Goal: Task Accomplishment & Management: Complete application form

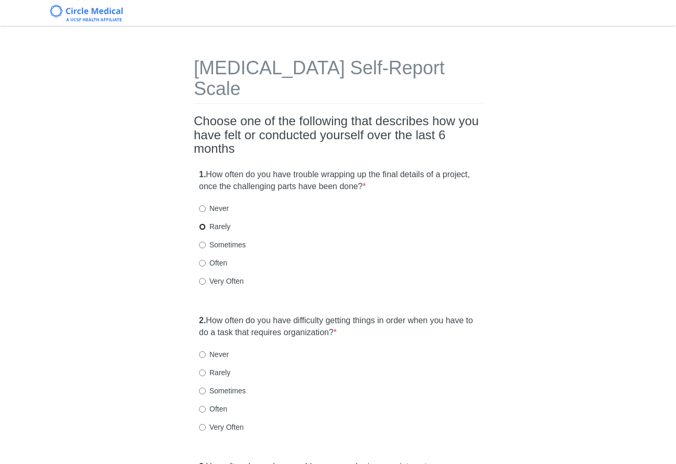
click at [201, 223] on input "Rarely" at bounding box center [202, 226] width 7 height 7
radio input "true"
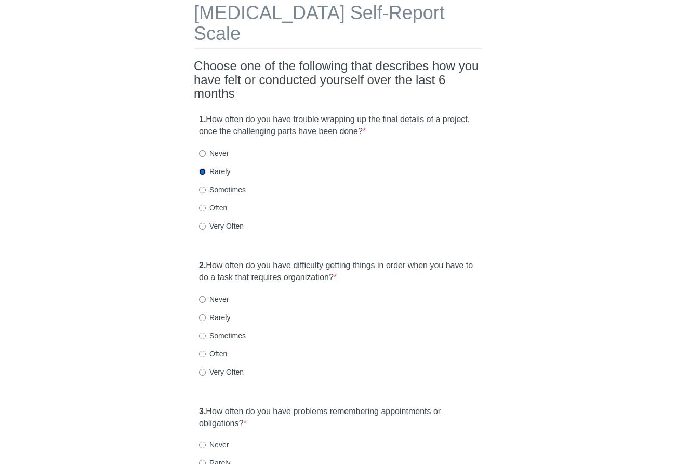
scroll to position [156, 0]
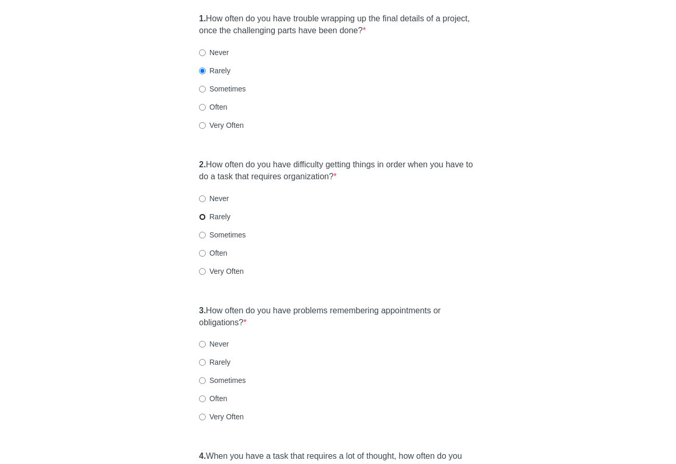
click at [204, 214] on input "Rarely" at bounding box center [202, 217] width 7 height 7
radio input "true"
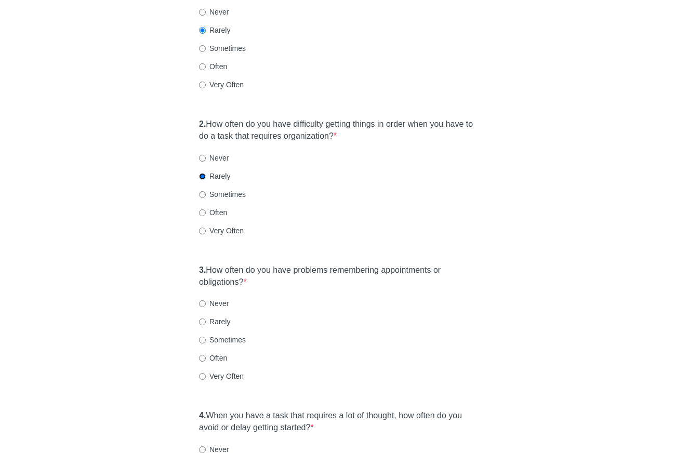
scroll to position [260, 0]
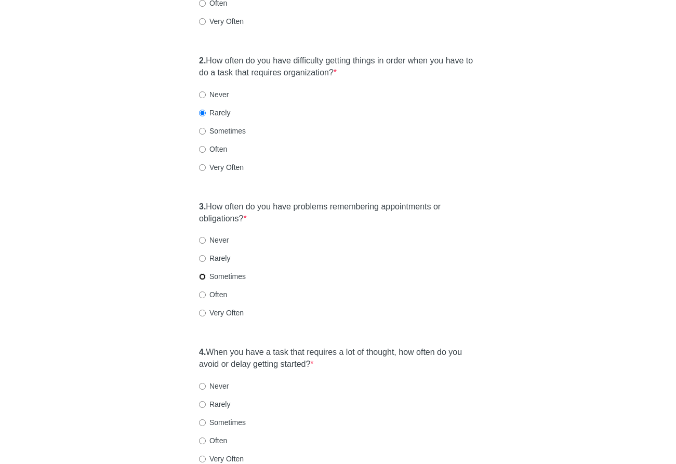
click at [203, 273] on input "Sometimes" at bounding box center [202, 276] width 7 height 7
radio input "true"
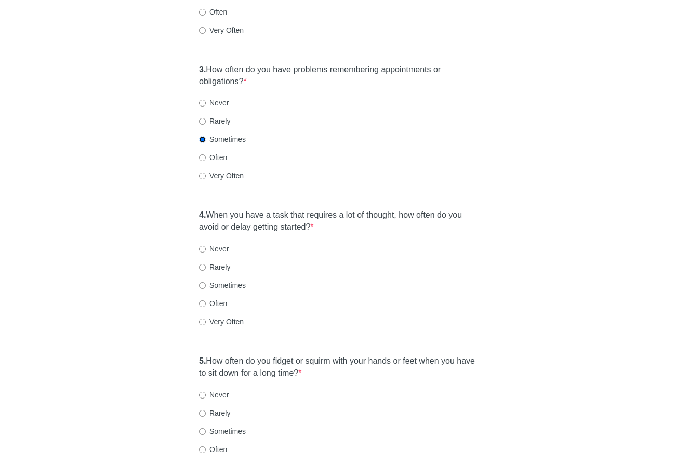
scroll to position [416, 0]
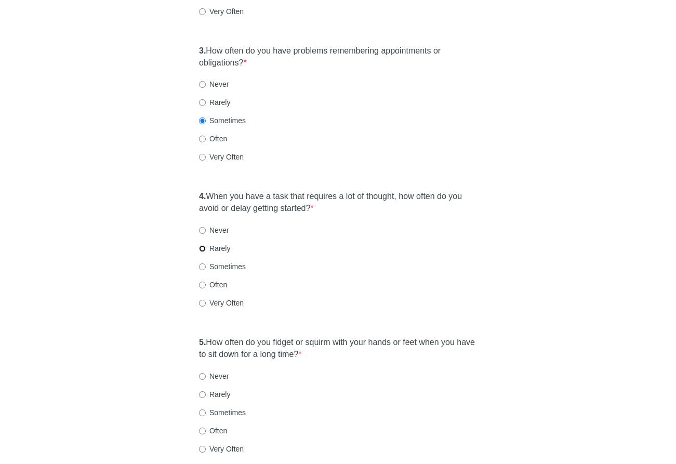
click at [201, 245] on input "Rarely" at bounding box center [202, 248] width 7 height 7
radio input "true"
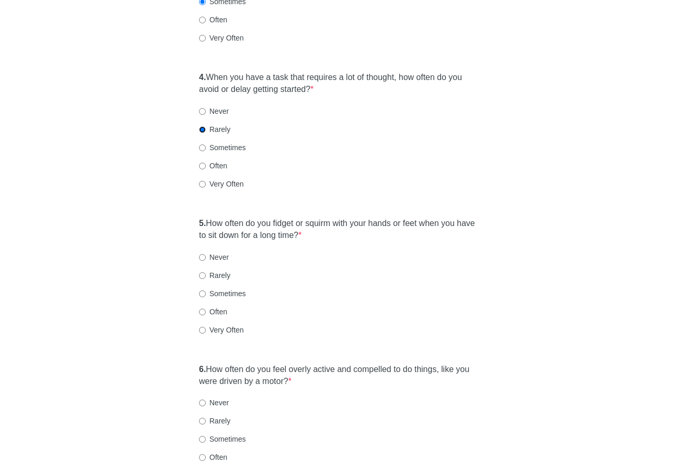
scroll to position [572, 0]
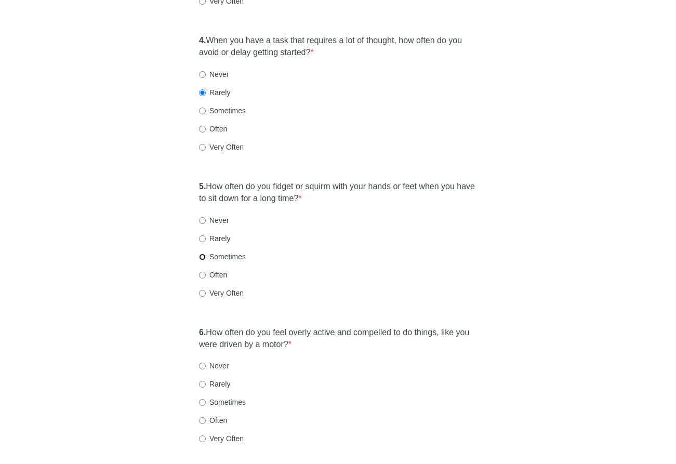
click at [202, 254] on input "Sometimes" at bounding box center [202, 257] width 7 height 7
radio input "true"
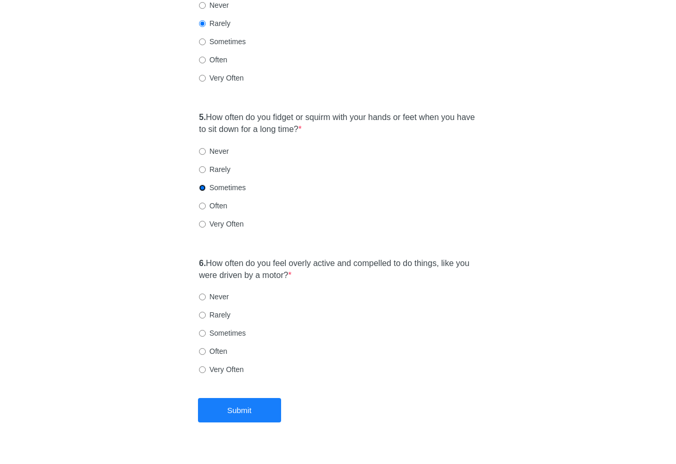
scroll to position [642, 0]
click at [202, 347] on input "Often" at bounding box center [202, 350] width 7 height 7
radio input "true"
click at [202, 329] on input "Sometimes" at bounding box center [202, 332] width 7 height 7
radio input "true"
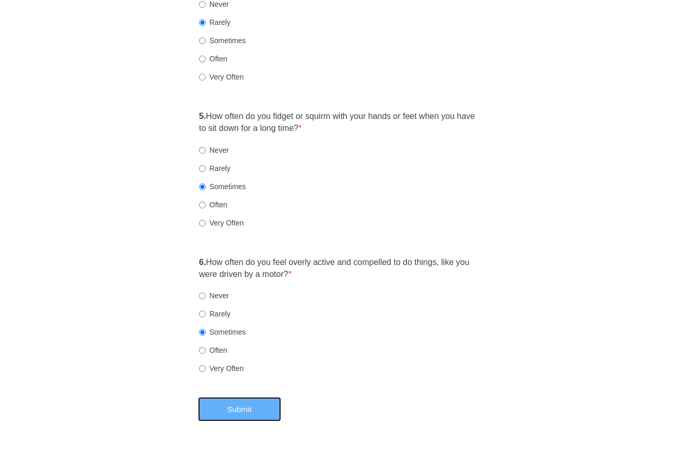
click at [266, 397] on button "Submit" at bounding box center [239, 409] width 83 height 24
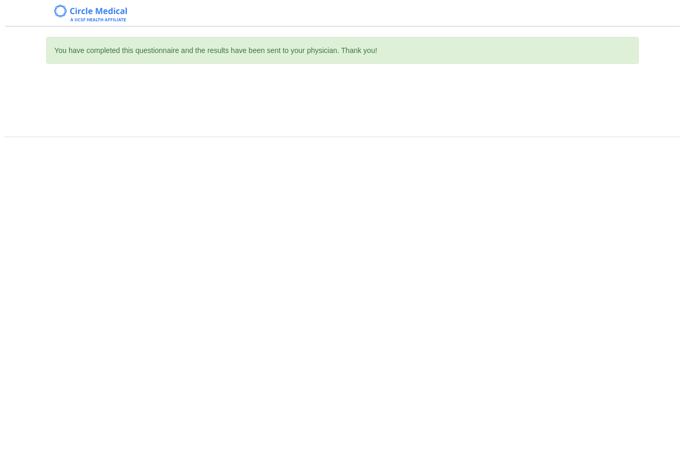
scroll to position [0, 0]
